Goal: Transaction & Acquisition: Book appointment/travel/reservation

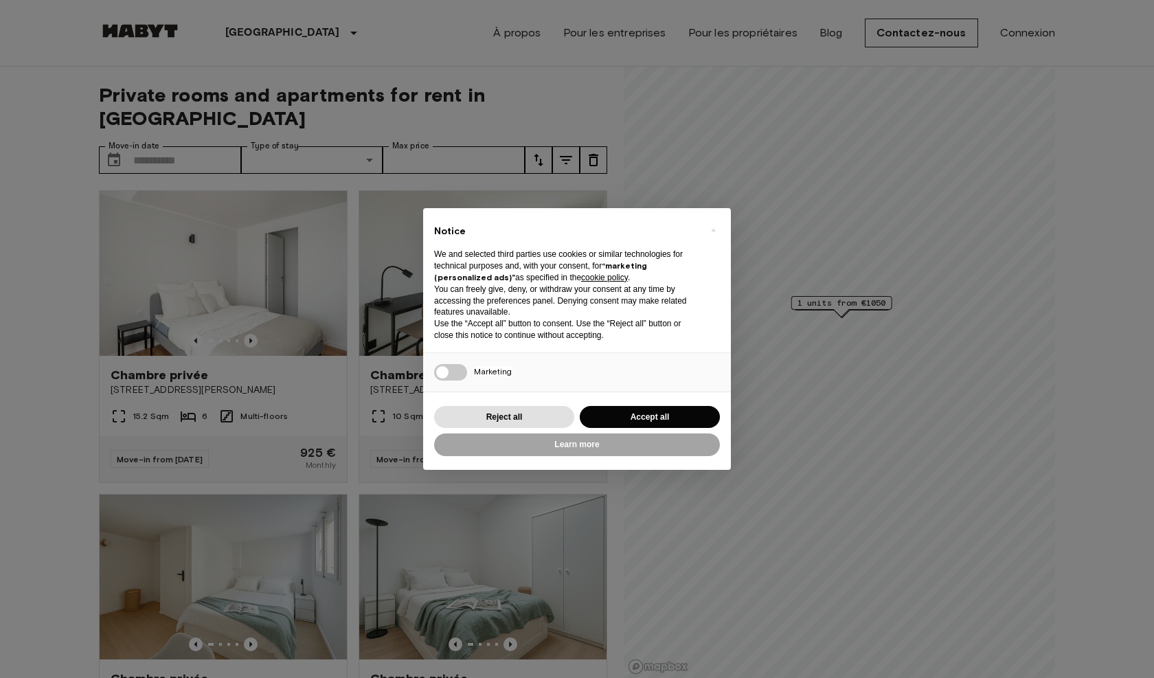
click at [631, 420] on button "Accept all" at bounding box center [650, 417] width 140 height 23
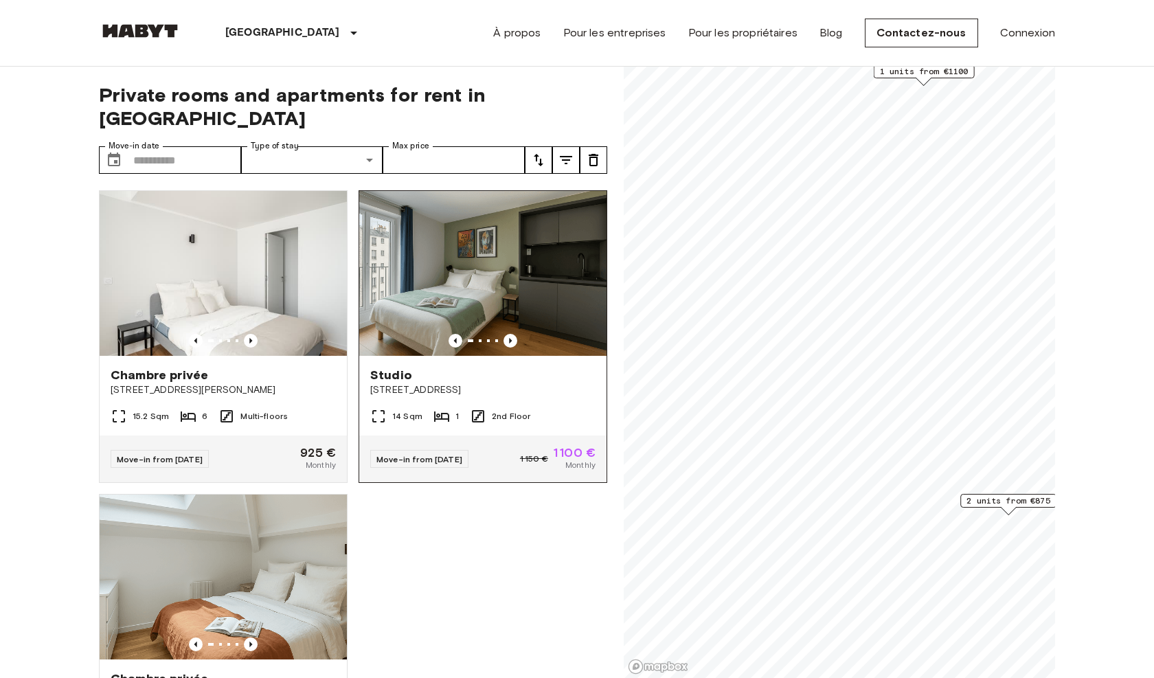
click at [542, 247] on img at bounding box center [482, 273] width 247 height 165
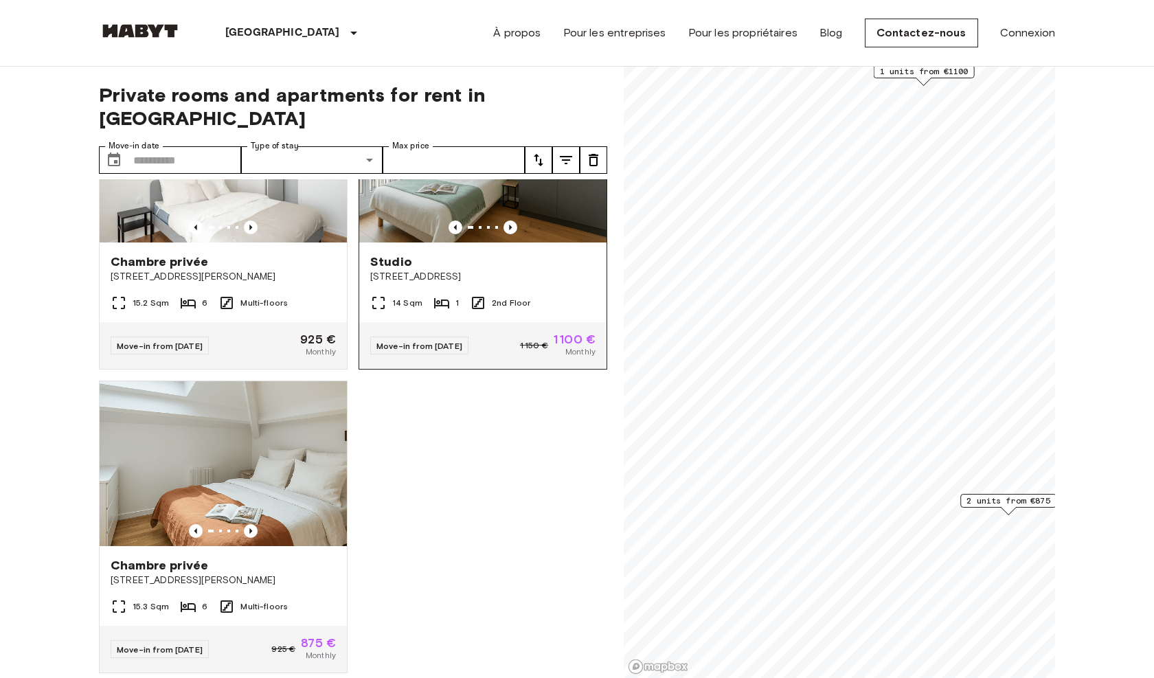
scroll to position [112, 0]
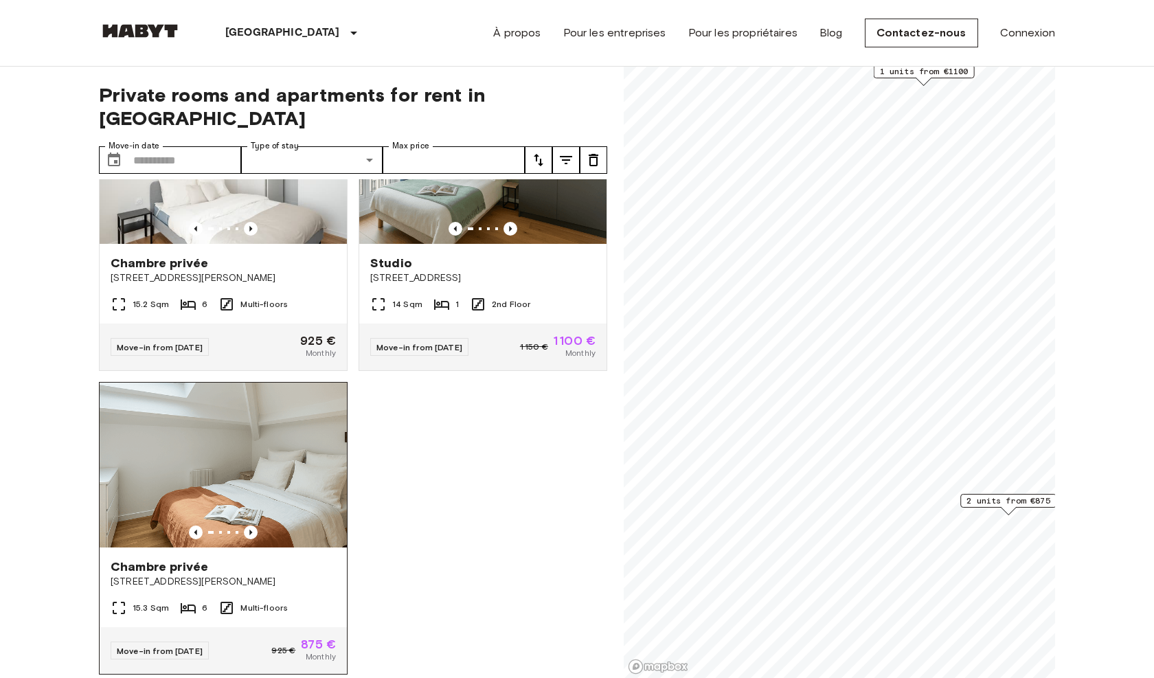
click at [257, 479] on img at bounding box center [223, 465] width 247 height 165
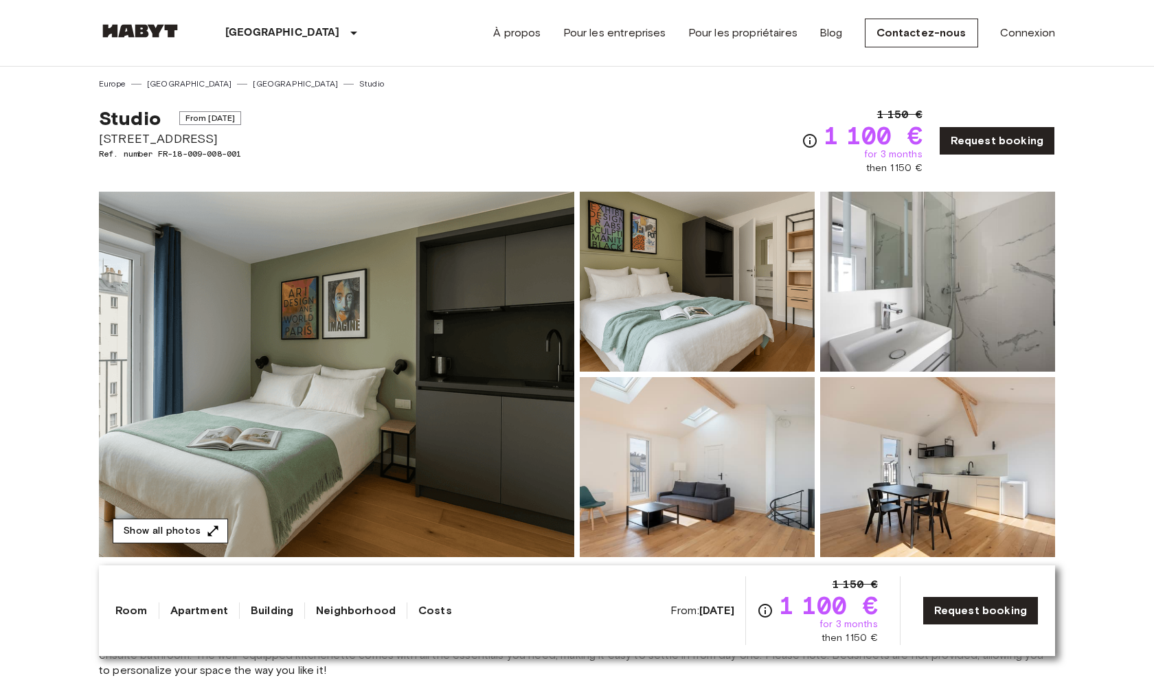
click at [210, 529] on icon "button" at bounding box center [213, 531] width 14 height 14
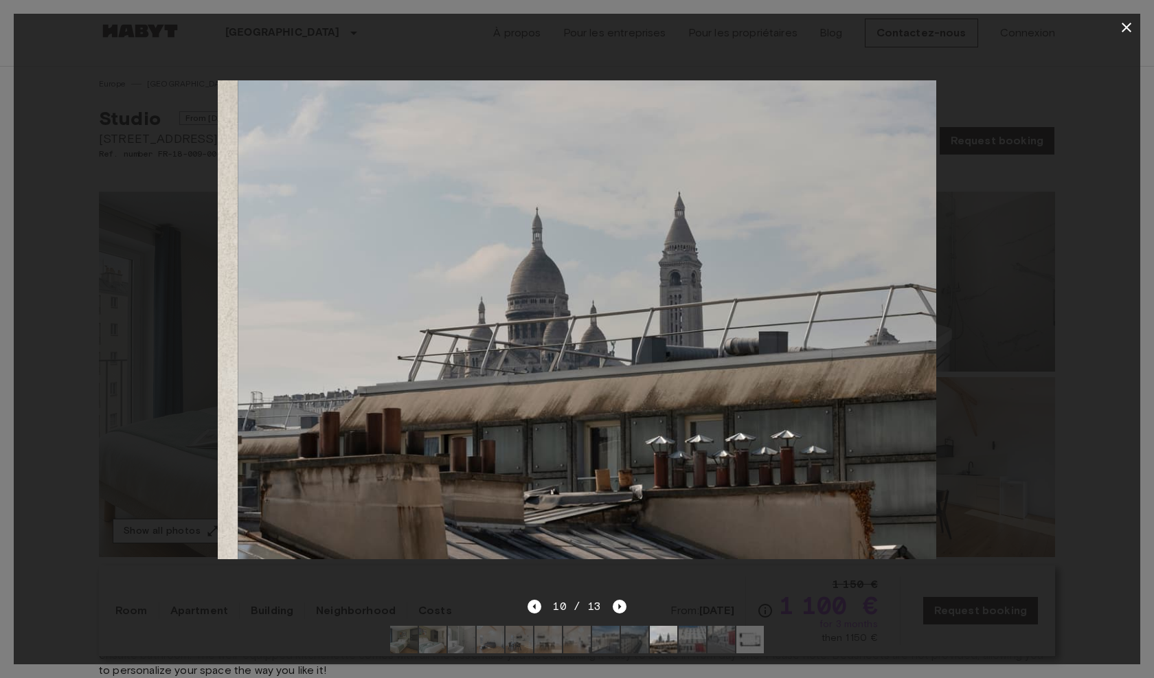
click at [210, 529] on div at bounding box center [577, 319] width 1127 height 557
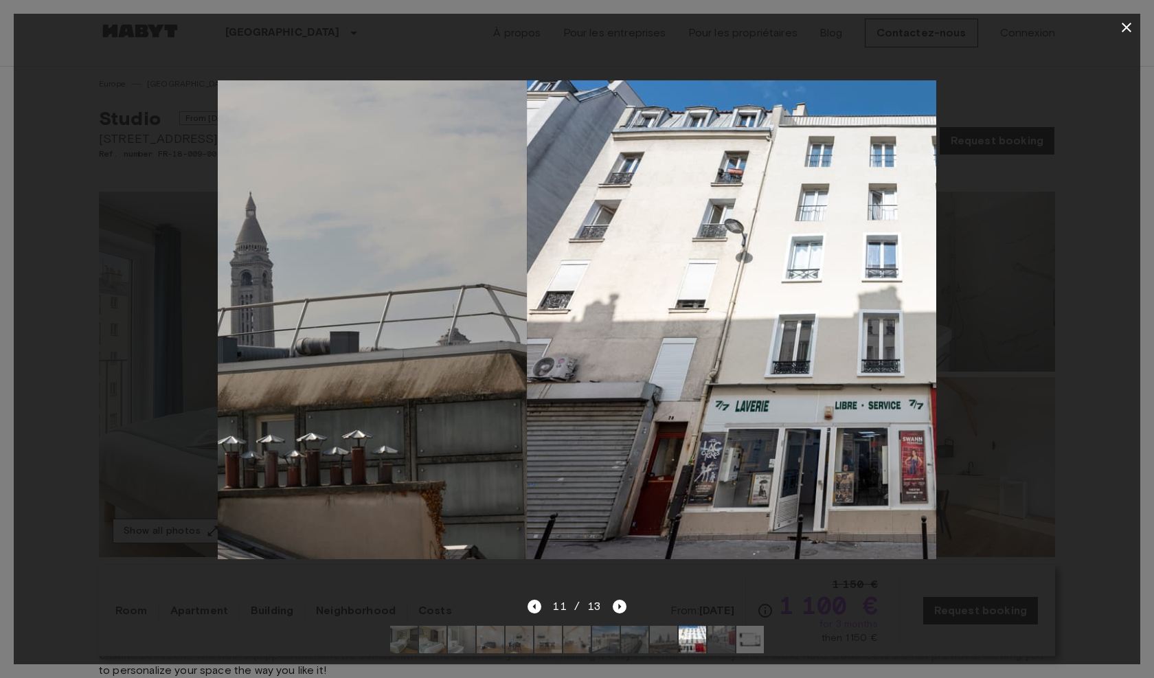
click at [210, 529] on div at bounding box center [577, 319] width 1127 height 557
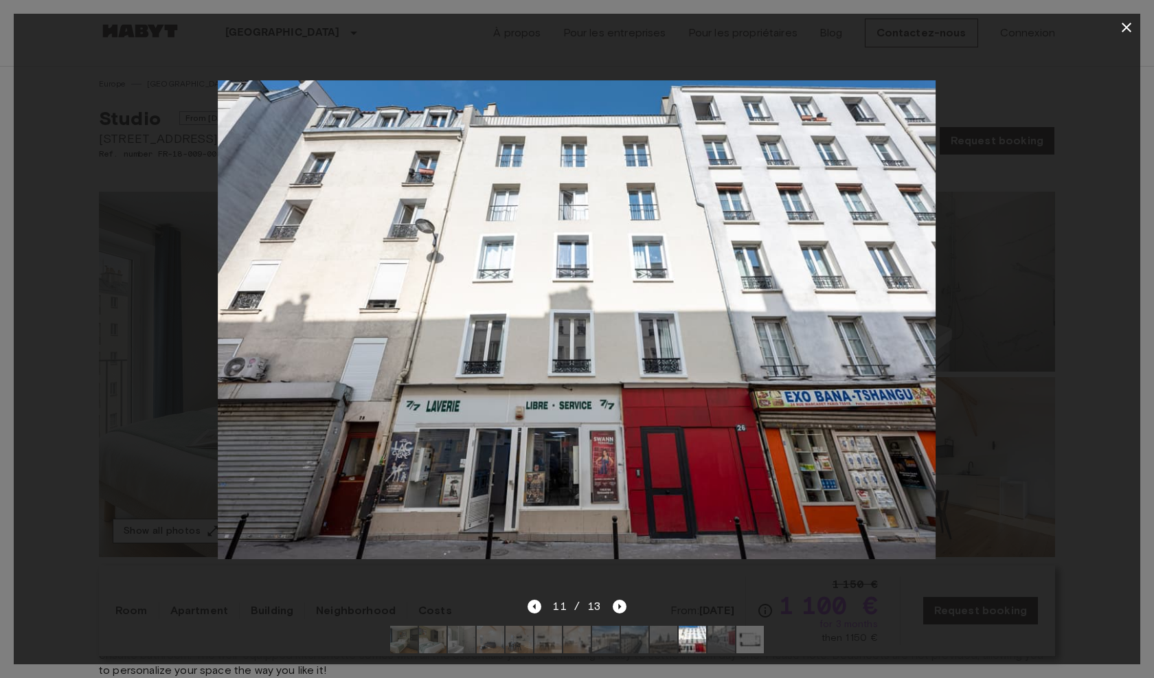
click at [210, 529] on div at bounding box center [577, 319] width 1127 height 557
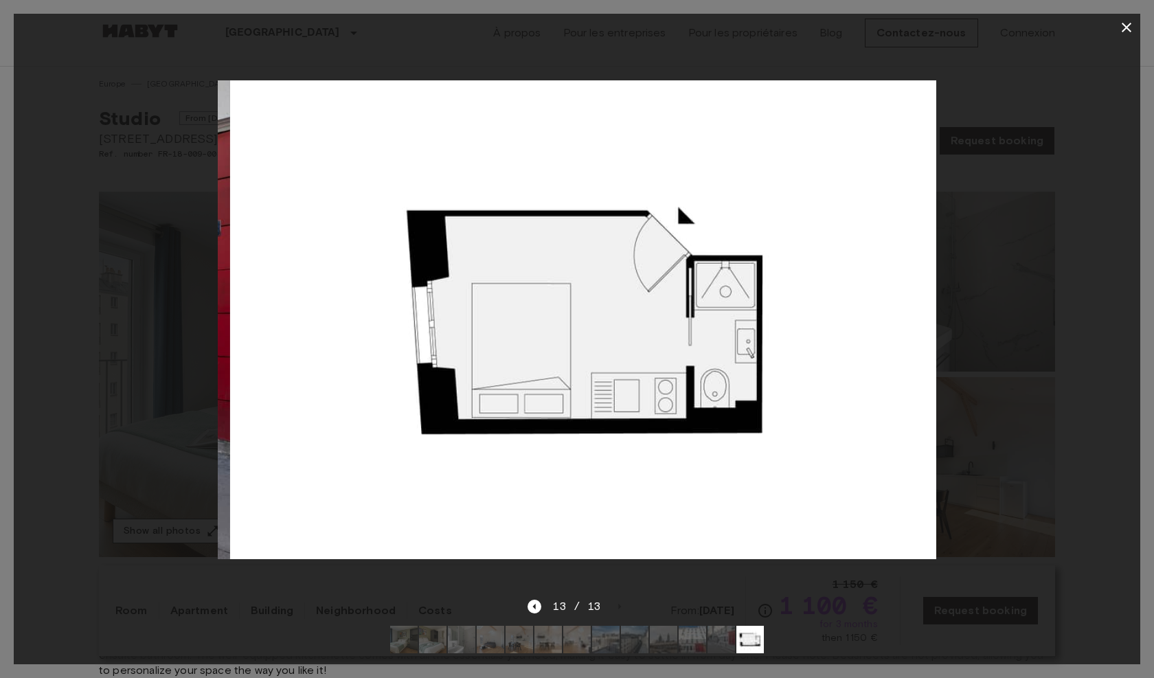
click at [210, 529] on div at bounding box center [577, 319] width 1127 height 557
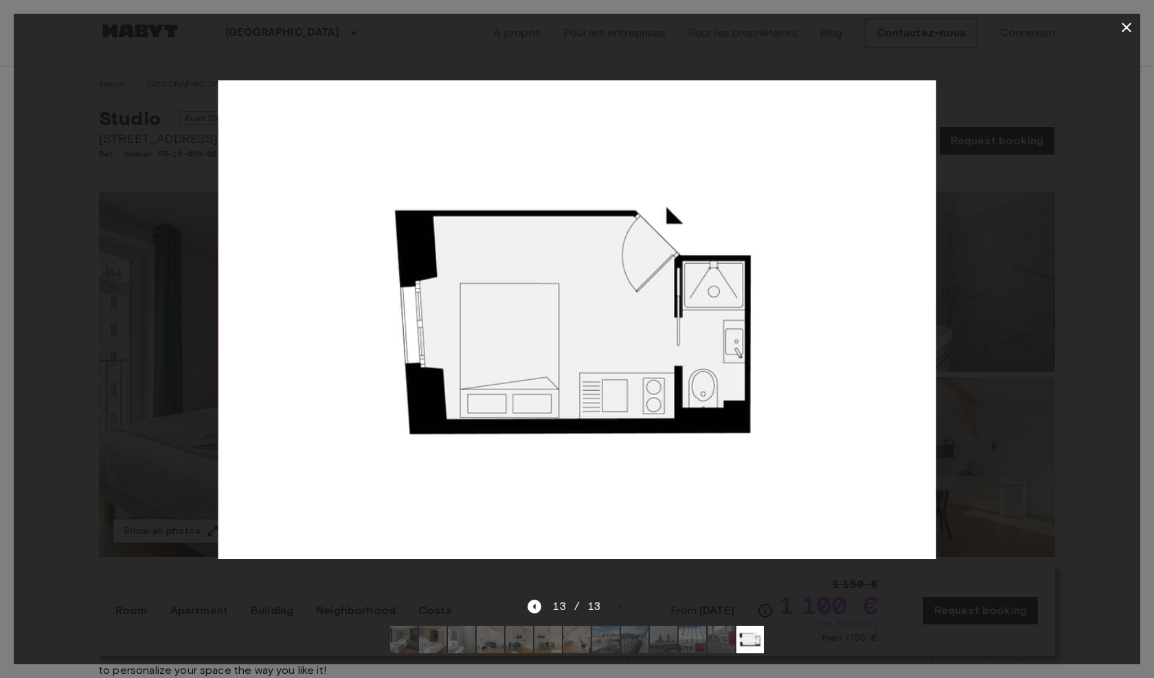
click at [210, 529] on div at bounding box center [577, 319] width 1127 height 557
click at [1128, 18] on button "button" at bounding box center [1126, 27] width 27 height 27
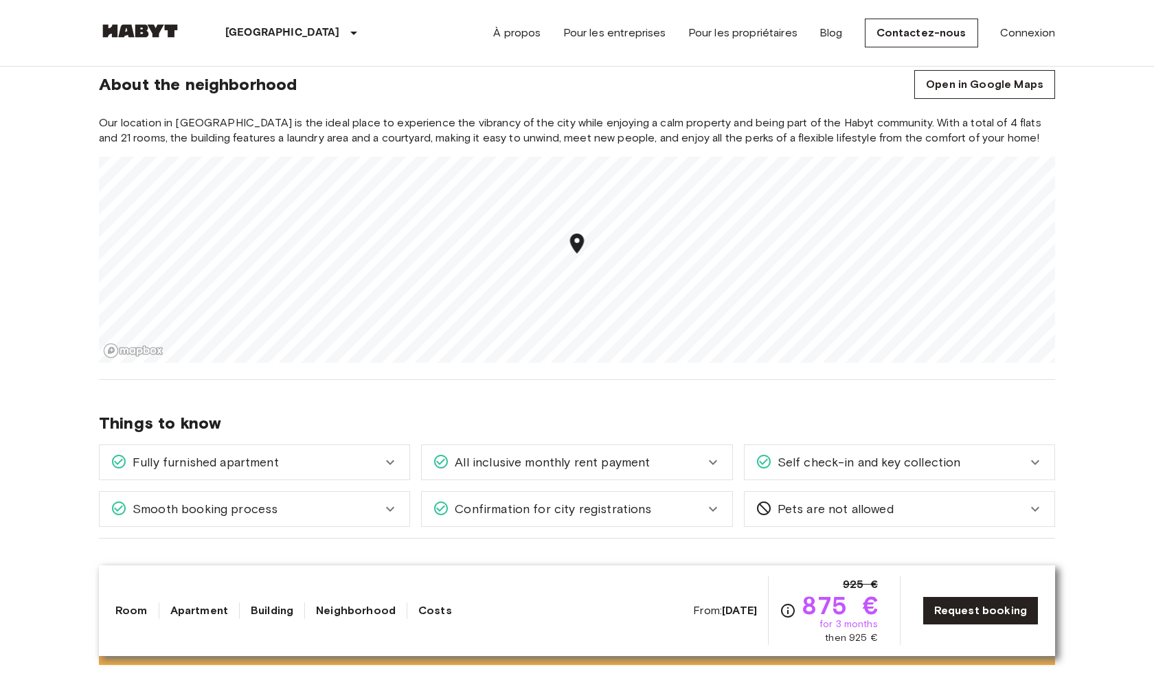
scroll to position [1512, 0]
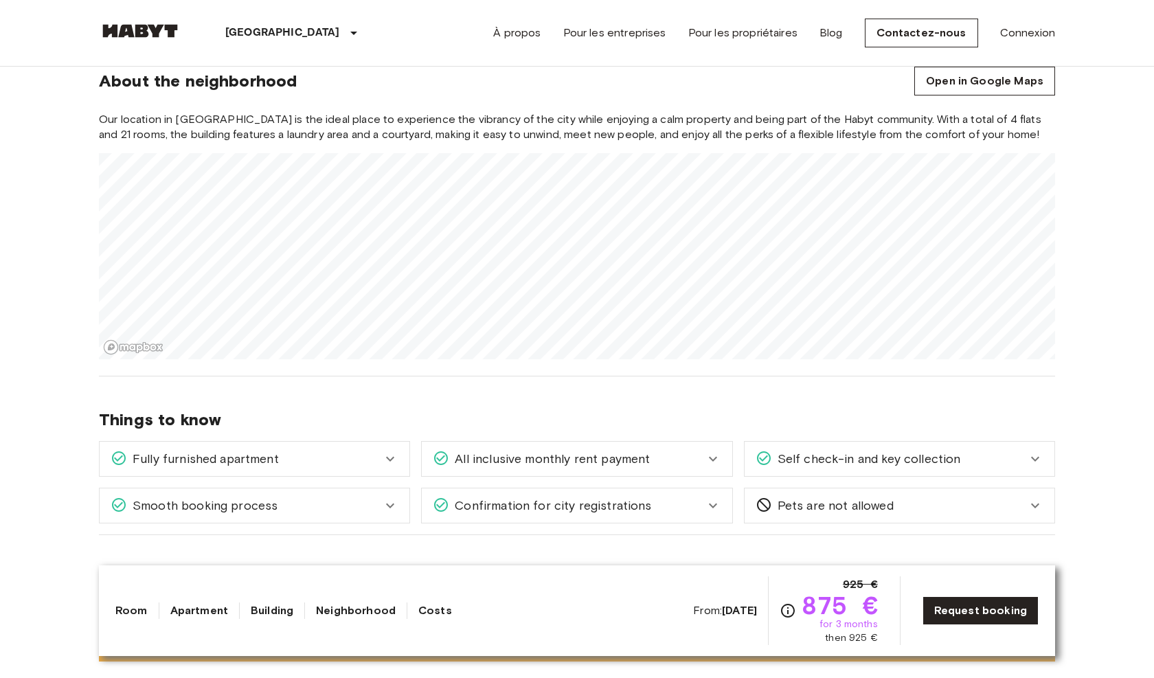
click at [654, 388] on div "Europe France Paris Chambre privée Chambre privée From Dec 31 2025 22 Rue Miche…" at bounding box center [576, 347] width 989 height 3587
click at [758, 414] on div "Europe France Paris Chambre privée Chambre privée From Dec 31 2025 22 Rue Miche…" at bounding box center [576, 347] width 989 height 3587
click at [732, 445] on div "Europe France Paris Chambre privée Chambre privée From Dec 31 2025 22 Rue Miche…" at bounding box center [576, 347] width 989 height 3587
click at [816, 438] on div "Europe France Paris Chambre privée Chambre privée From Dec 31 2025 22 Rue Miche…" at bounding box center [576, 347] width 989 height 3587
